Goal: Task Accomplishment & Management: Complete application form

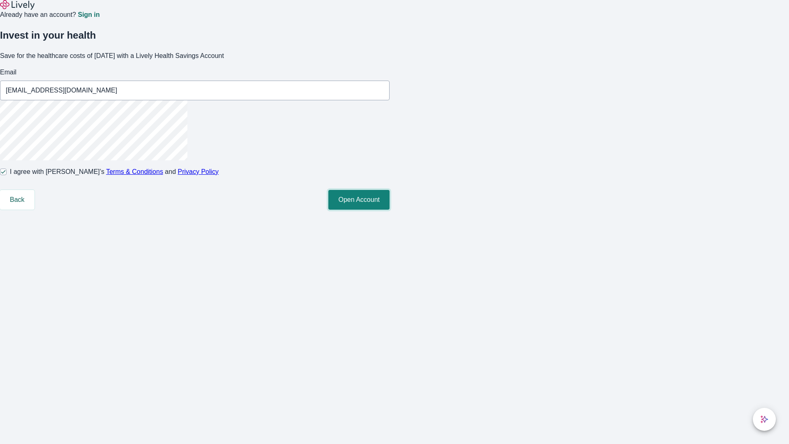
click at [390, 210] on button "Open Account" at bounding box center [358, 200] width 61 height 20
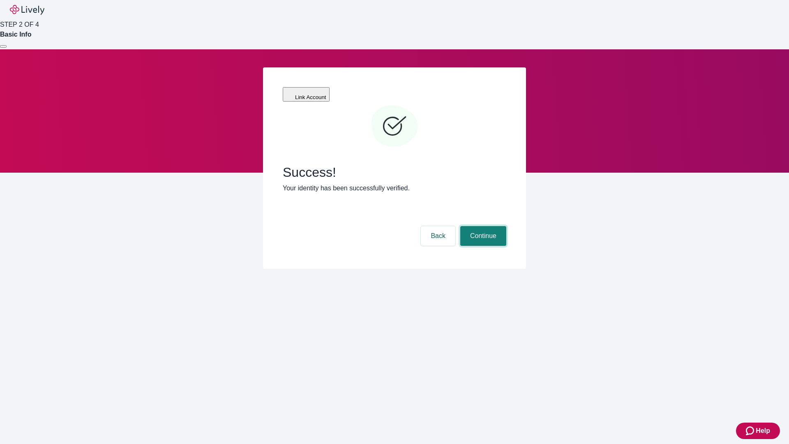
click at [482, 226] on button "Continue" at bounding box center [483, 236] width 46 height 20
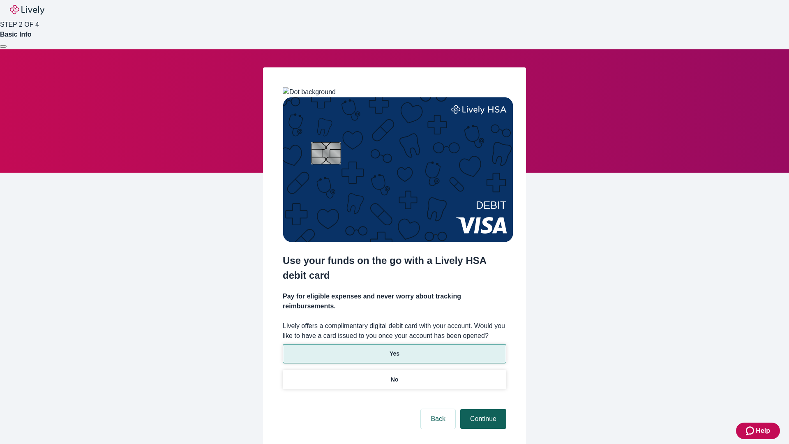
click at [394, 349] on p "Yes" at bounding box center [395, 353] width 10 height 9
click at [482, 409] on button "Continue" at bounding box center [483, 419] width 46 height 20
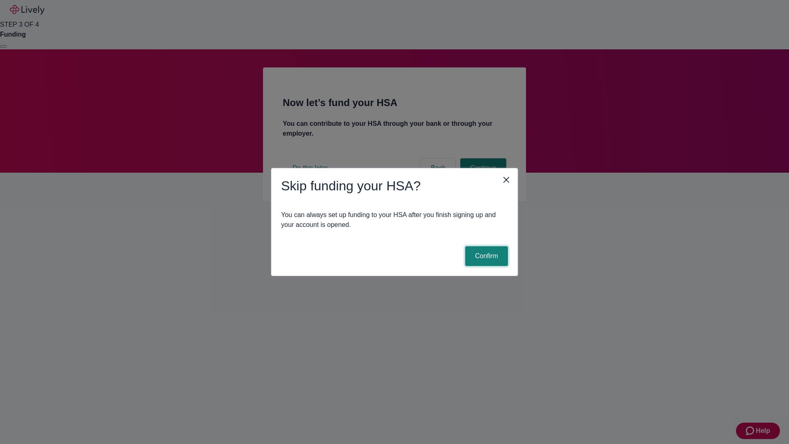
click at [486, 256] on button "Confirm" at bounding box center [486, 256] width 43 height 20
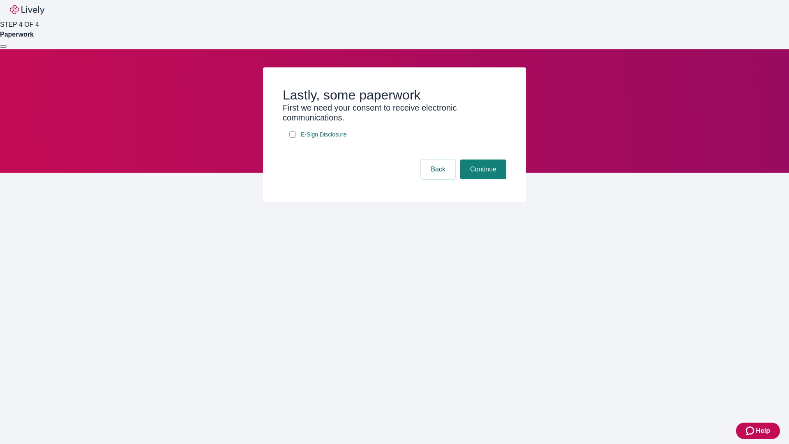
click at [293, 138] on input "E-Sign Disclosure" at bounding box center [292, 134] width 7 height 7
checkbox input "true"
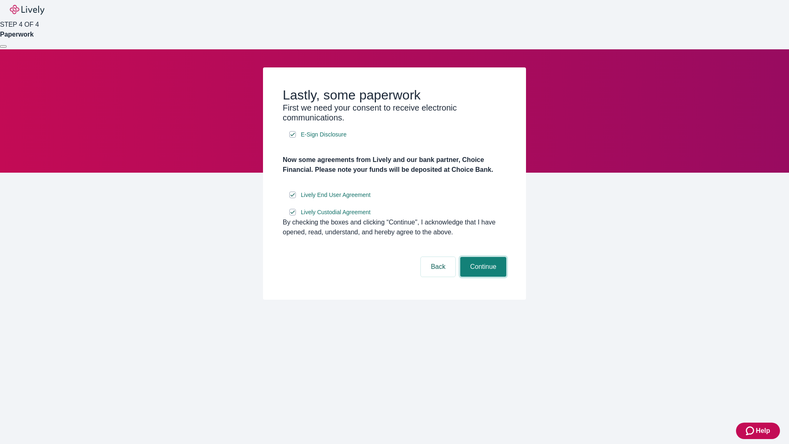
click at [482, 277] on button "Continue" at bounding box center [483, 267] width 46 height 20
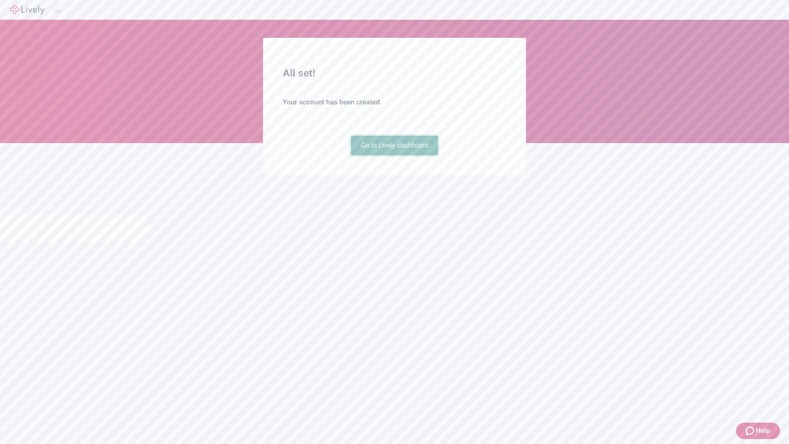
click at [394, 155] on link "Go to Lively dashboard" at bounding box center [395, 146] width 88 height 20
